Goal: Use online tool/utility

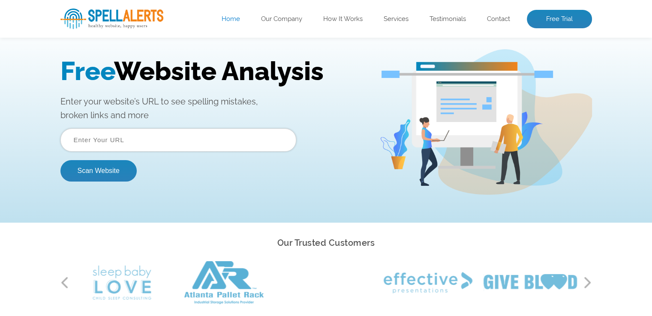
scroll to position [86, 0]
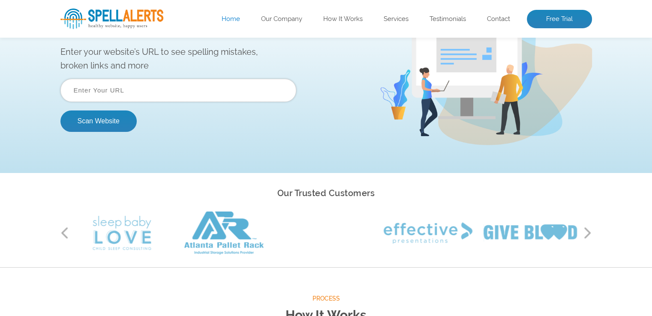
click at [224, 85] on input "text" at bounding box center [178, 90] width 236 height 23
type input "https://atlasitinerary.com/"
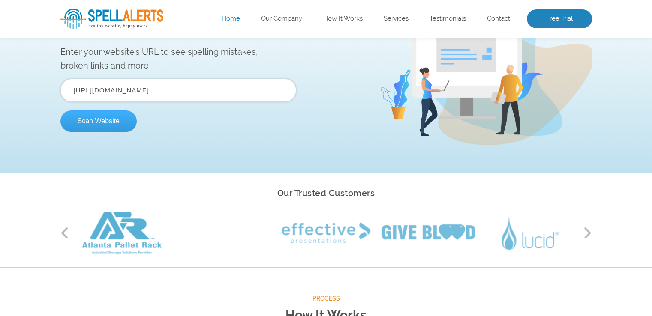
click at [132, 120] on button "Scan Website" at bounding box center [98, 121] width 76 height 21
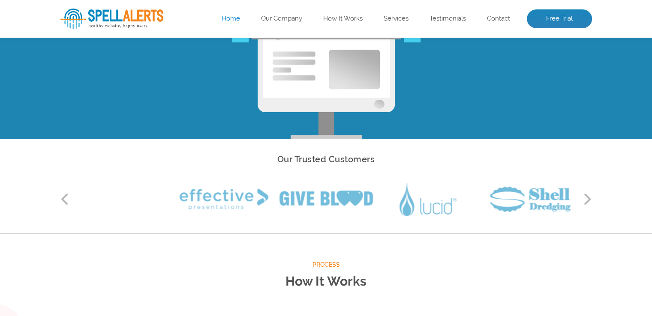
scroll to position [129, 0]
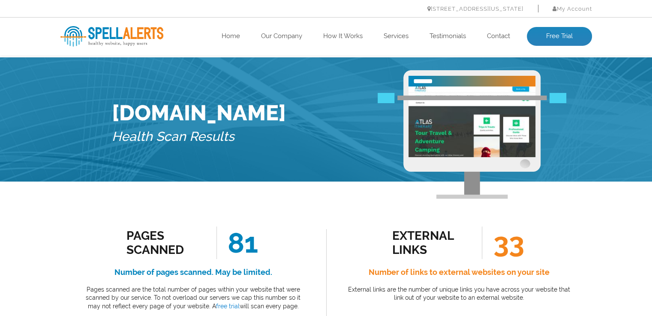
click at [271, 208] on div "Pages Scanned 81 Number of pages scanned. May be limited. Pages scanned are the…" at bounding box center [193, 279] width 266 height 145
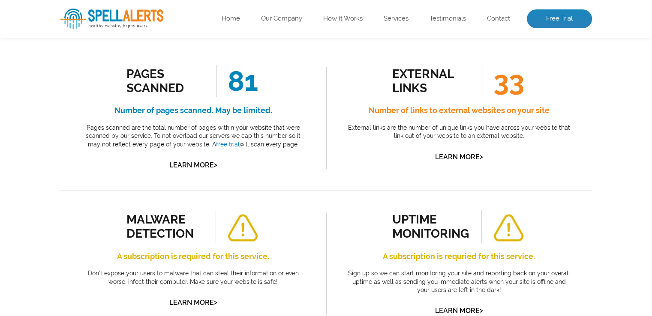
scroll to position [129, 0]
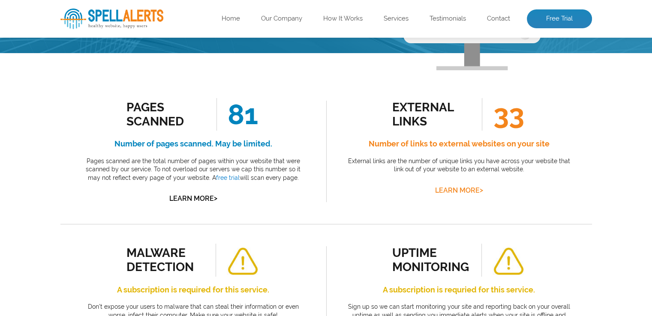
click at [459, 191] on link "Learn More >" at bounding box center [459, 190] width 48 height 8
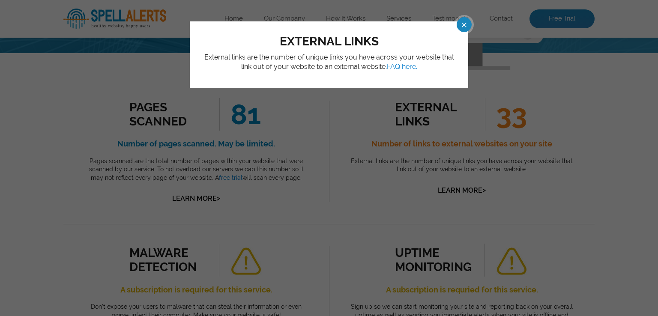
click at [464, 21] on span at bounding box center [456, 24] width 15 height 15
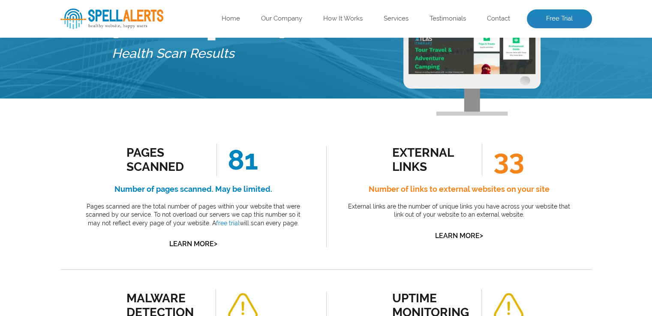
scroll to position [0, 0]
